Goal: Transaction & Acquisition: Purchase product/service

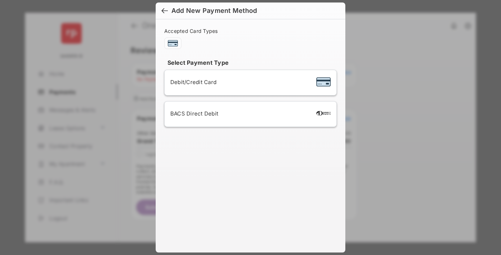
click at [249, 114] on div "BACS Direct Debit" at bounding box center [250, 114] width 160 height 14
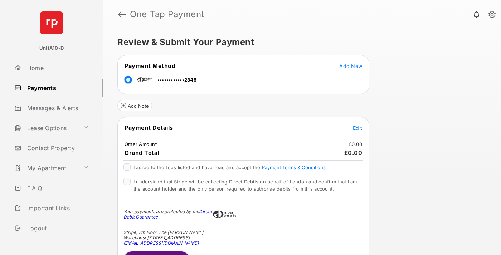
click at [357, 128] on span "Edit" at bounding box center [357, 128] width 9 height 6
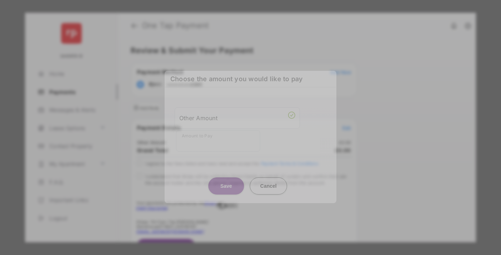
click at [237, 119] on div "Other Amount" at bounding box center [237, 118] width 116 height 12
type input "***"
click at [226, 181] on button "Save" at bounding box center [226, 185] width 36 height 17
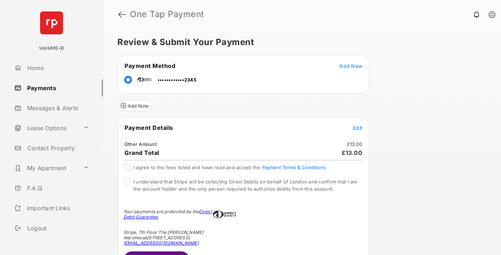
click at [357, 128] on span "Edit" at bounding box center [357, 128] width 9 height 6
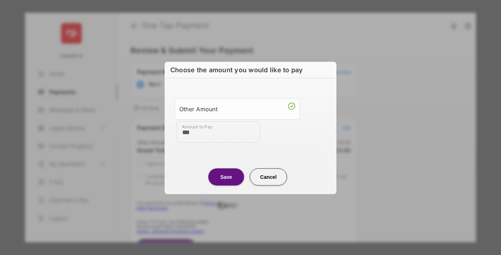
click at [226, 176] on button "Save" at bounding box center [226, 176] width 36 height 17
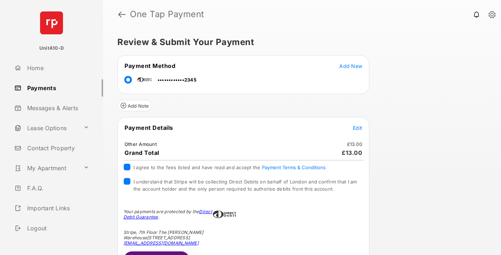
click at [156, 253] on button "Submit Payment" at bounding box center [156, 259] width 66 height 17
